Goal: Navigation & Orientation: Find specific page/section

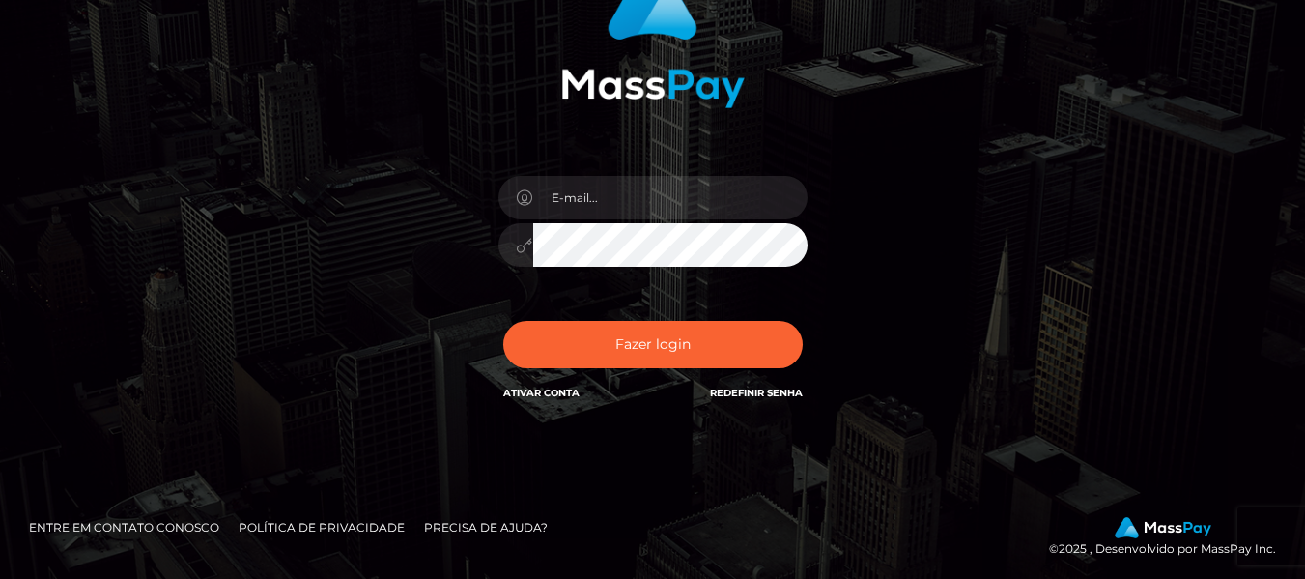
scroll to position [203, 0]
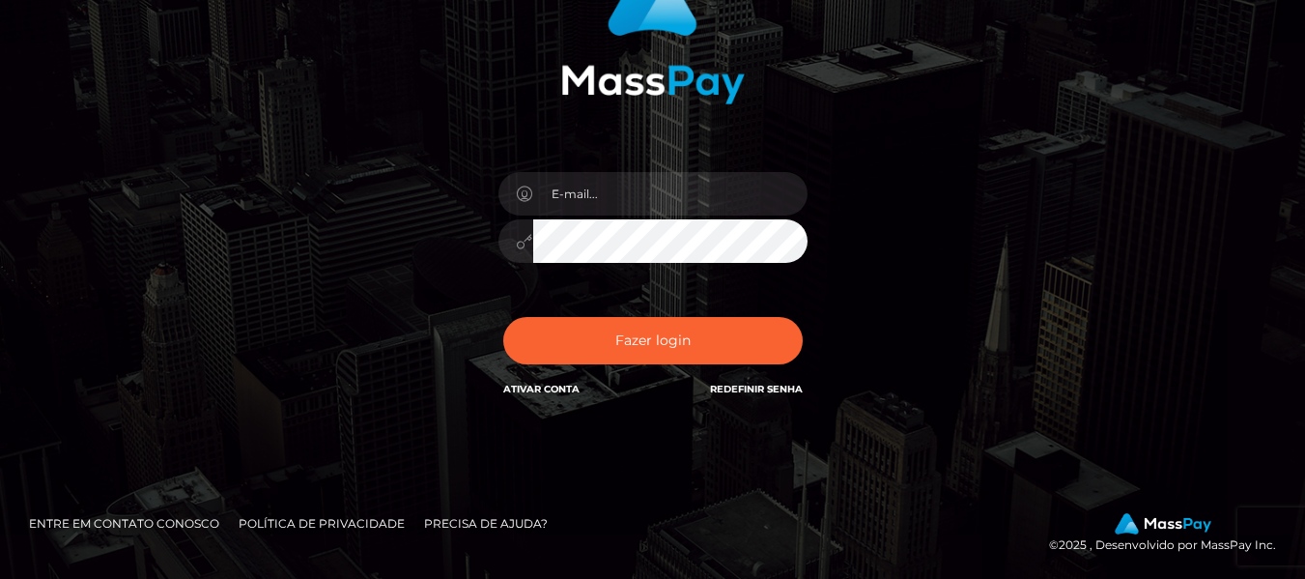
click at [151, 515] on link "Entre em contato conosco" at bounding box center [124, 523] width 206 height 30
click at [1034, 265] on div "Para proteger sua conta, estamos utilizando a ajuda de um serviço de captcha. S…" at bounding box center [652, 188] width 1101 height 492
click at [474, 529] on link "Precisa de ajuda?" at bounding box center [485, 523] width 139 height 30
click at [649, 74] on img at bounding box center [653, 31] width 184 height 148
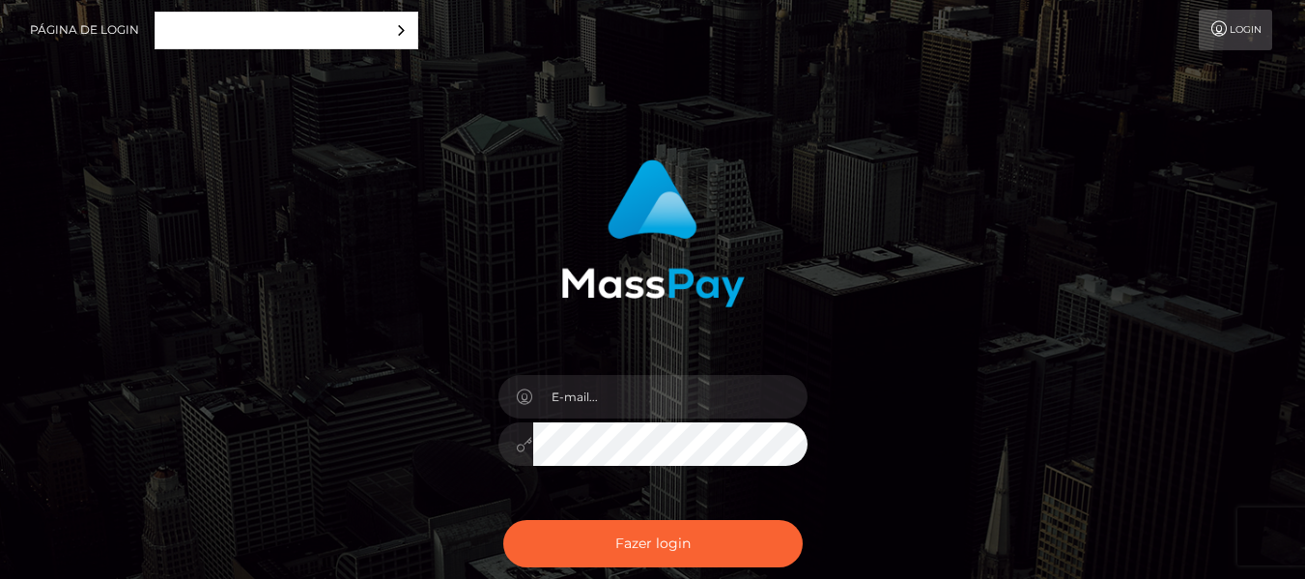
click at [606, 204] on img at bounding box center [653, 233] width 184 height 148
click at [634, 278] on img at bounding box center [653, 233] width 184 height 148
click at [1237, 33] on link "Login" at bounding box center [1235, 30] width 73 height 41
